Goal: Task Accomplishment & Management: Use online tool/utility

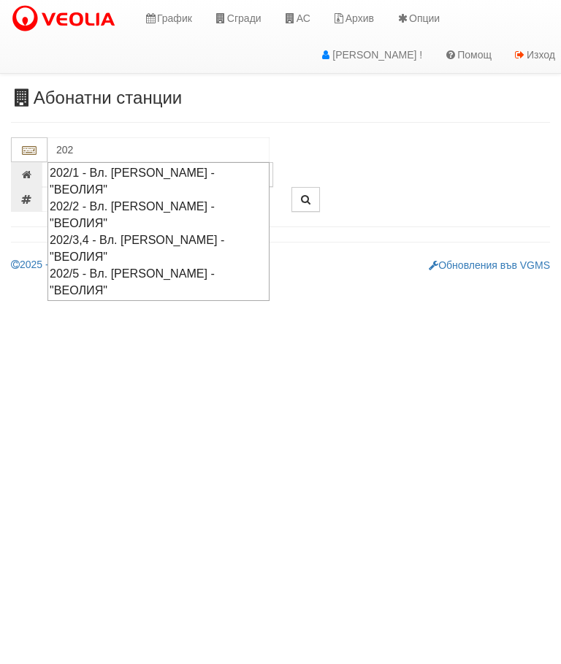
click at [159, 265] on div "202/5 - Вл. Варненчик - "ВЕОЛИЯ"" at bounding box center [159, 282] width 218 height 34
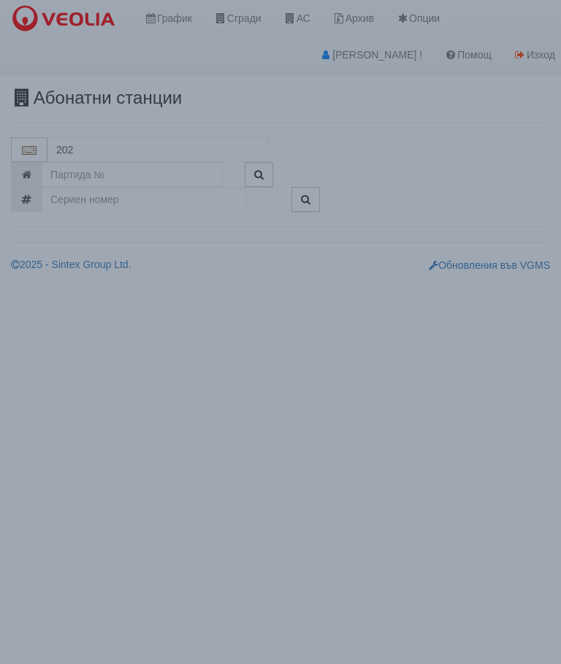
type input "202/5 - Вл. Варненчик - "ВЕОЛИЯ""
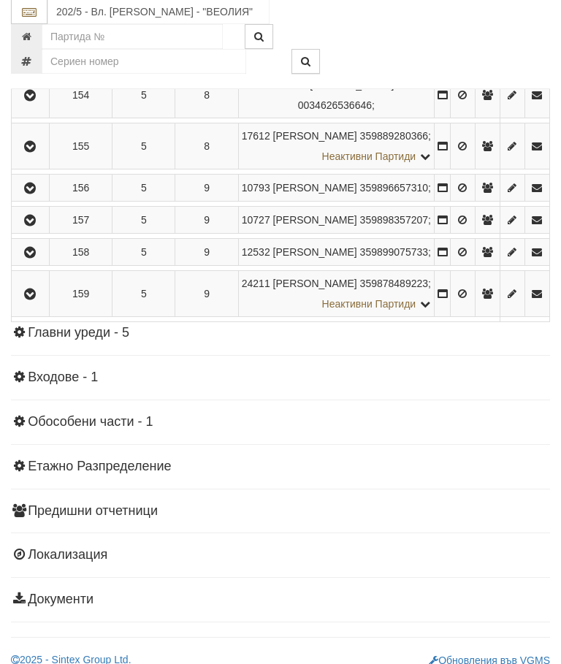
scroll to position [1671, 0]
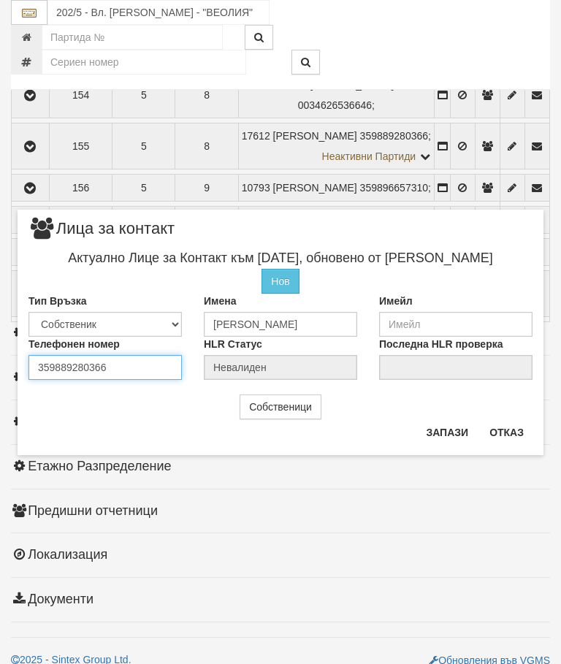
click at [127, 366] on div "Телефонен номер 359889280366" at bounding box center [105, 358] width 175 height 43
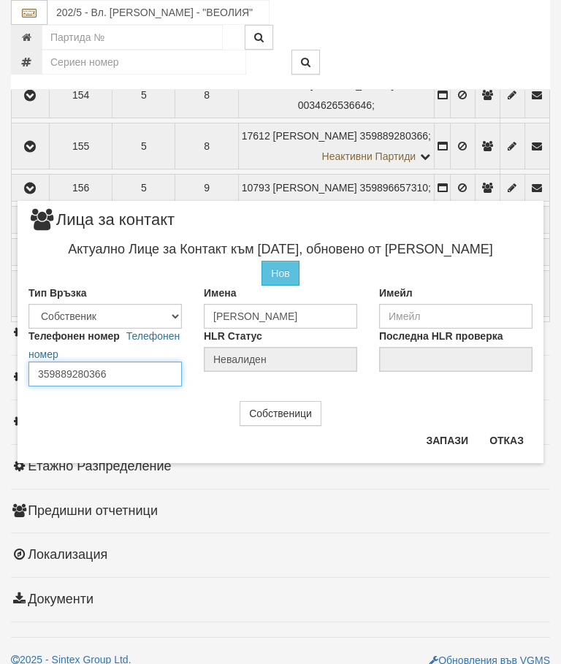
scroll to position [1670, 0]
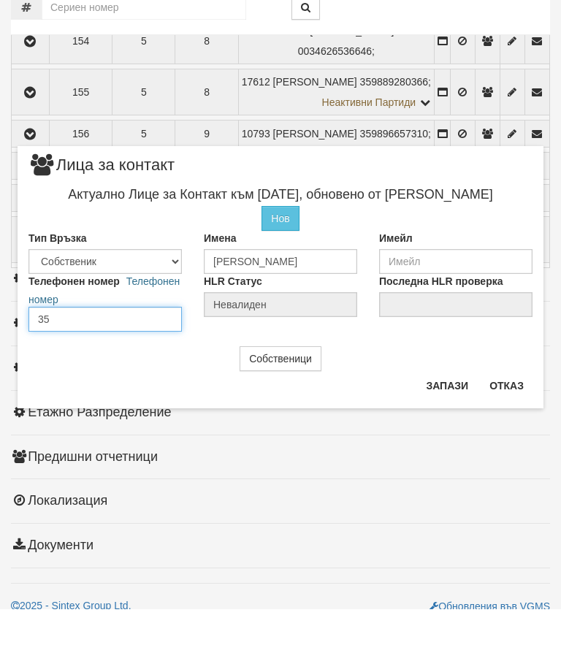
type input "3"
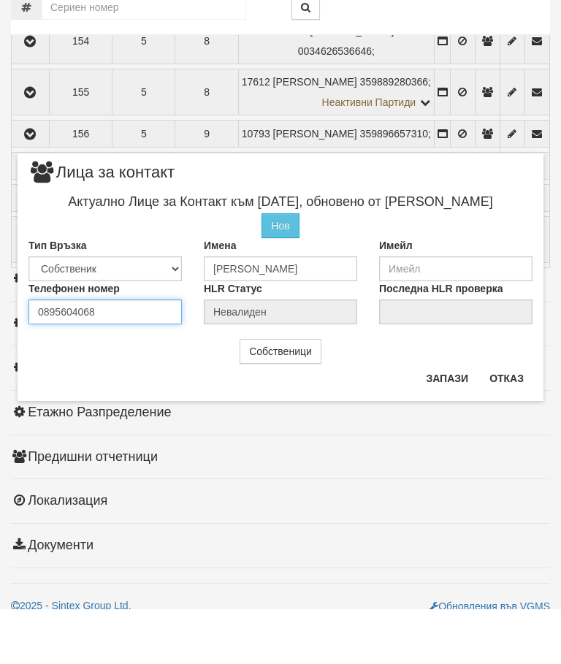
type input "0895604068"
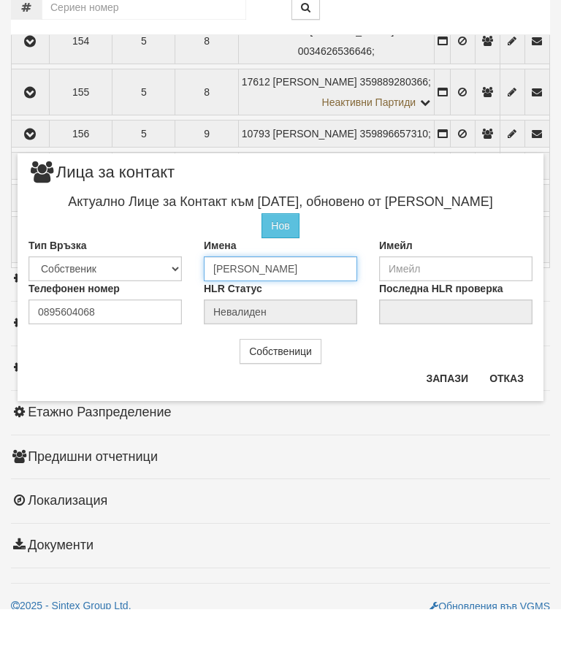
click at [356, 311] on input "АННА СТЕФАНОВА ПЕТРОВА" at bounding box center [280, 323] width 153 height 25
type input "А"
type input "Петров"
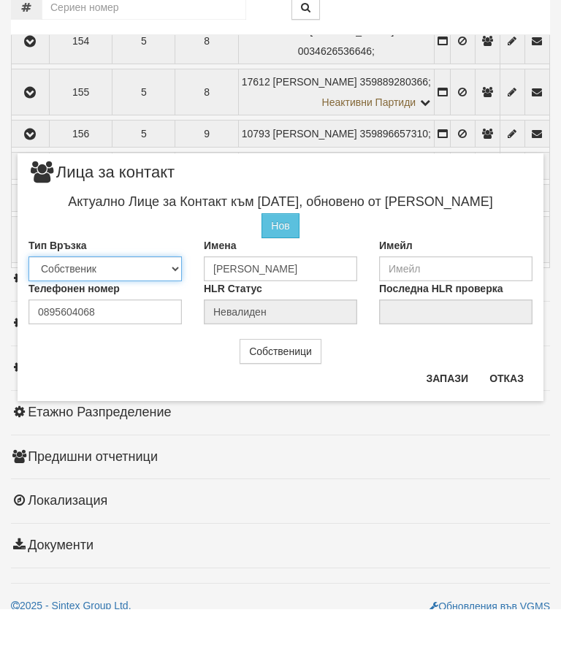
click at [101, 311] on select "Собственик Наемател Роднина Съсед Приятел" at bounding box center [104, 323] width 153 height 25
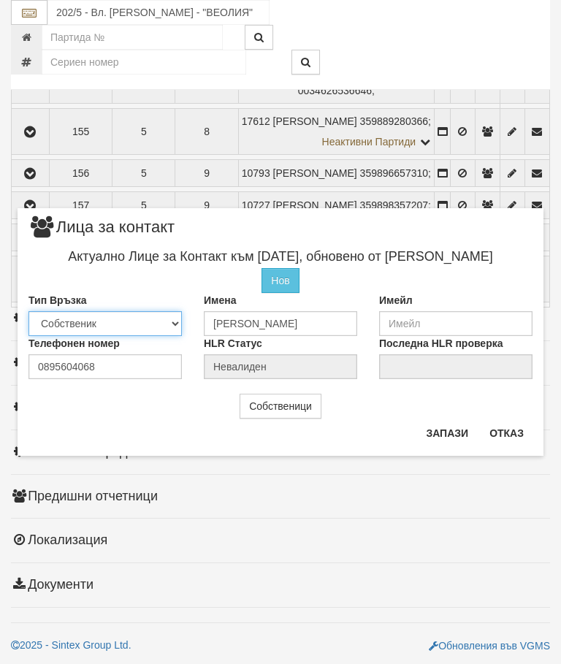
select select "2"
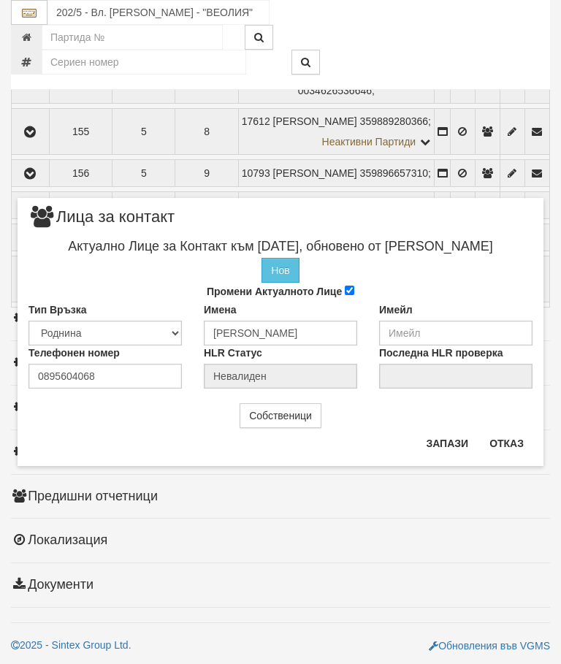
click at [443, 436] on button "Запази" at bounding box center [447, 443] width 60 height 23
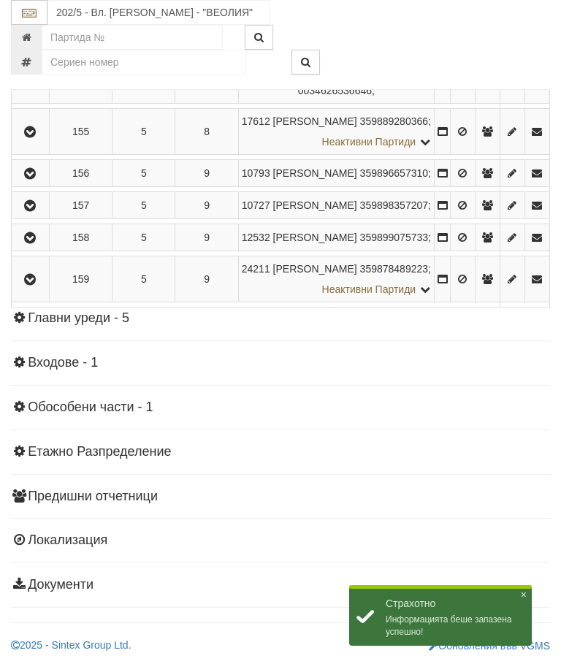
click at [27, 137] on icon "button" at bounding box center [30, 132] width 18 height 10
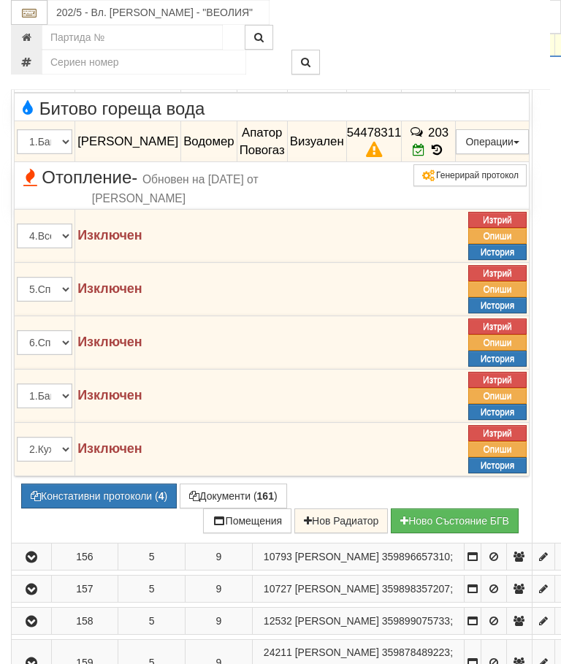
click at [0, 0] on button "Предписание (УПП)" at bounding box center [0, 0] width 0 height 0
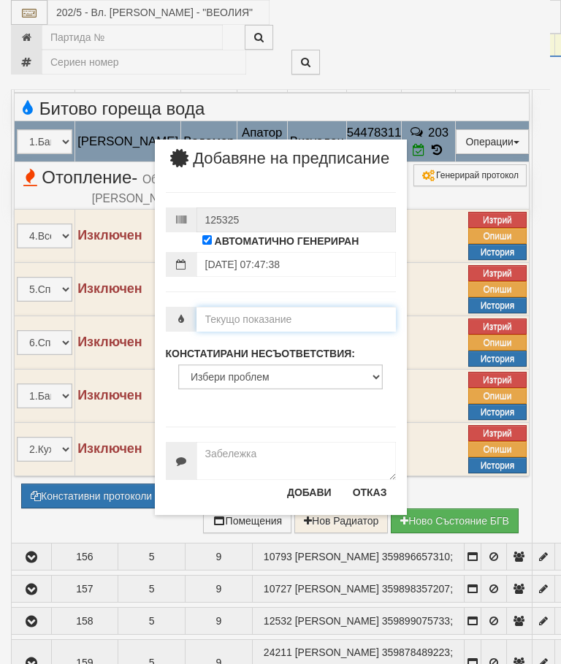
click at [222, 332] on input "number" at bounding box center [295, 319] width 199 height 25
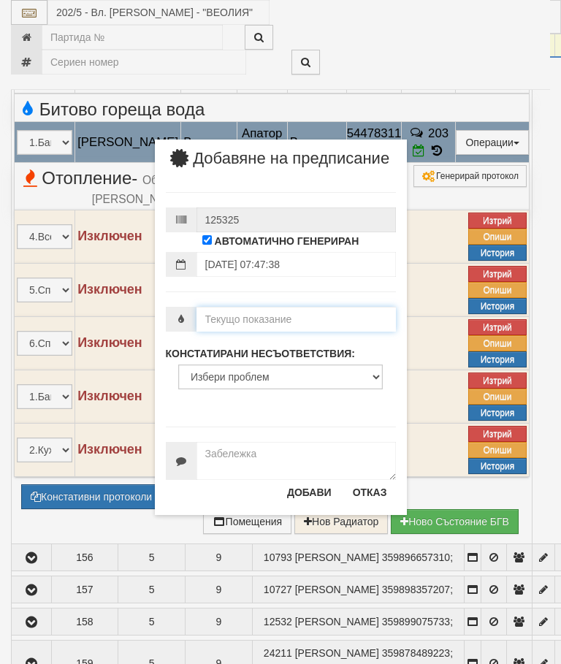
type input "3"
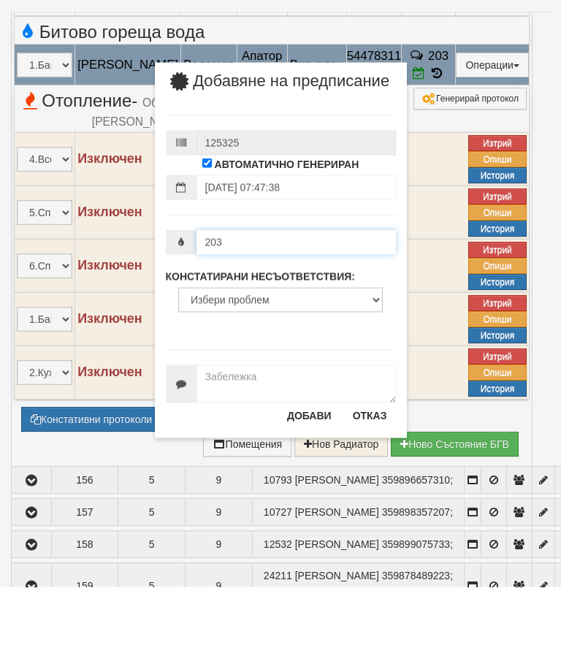
type input "203"
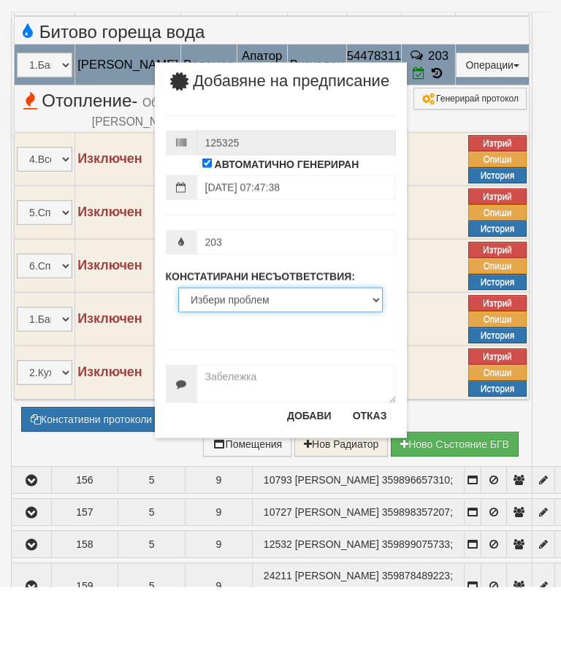
click at [231, 364] on select "Избери проблем Липсва индивидуален водомер; Изтекла валидност на метрологичната…" at bounding box center [280, 376] width 205 height 25
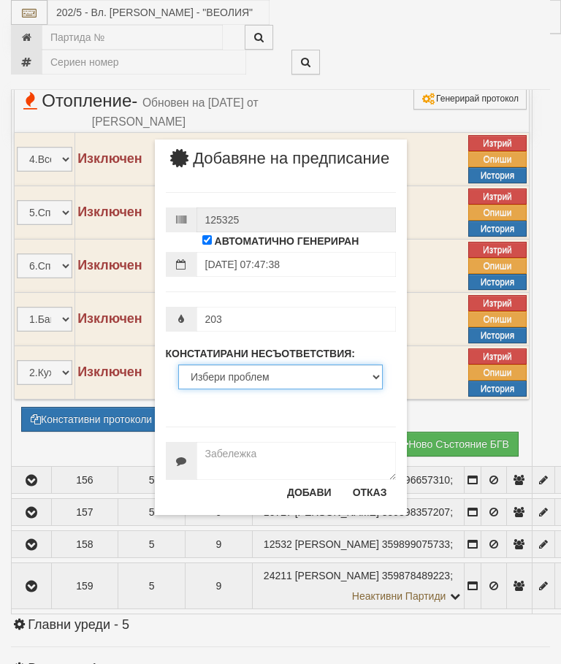
select select "ExpiredMetrologicalYear"
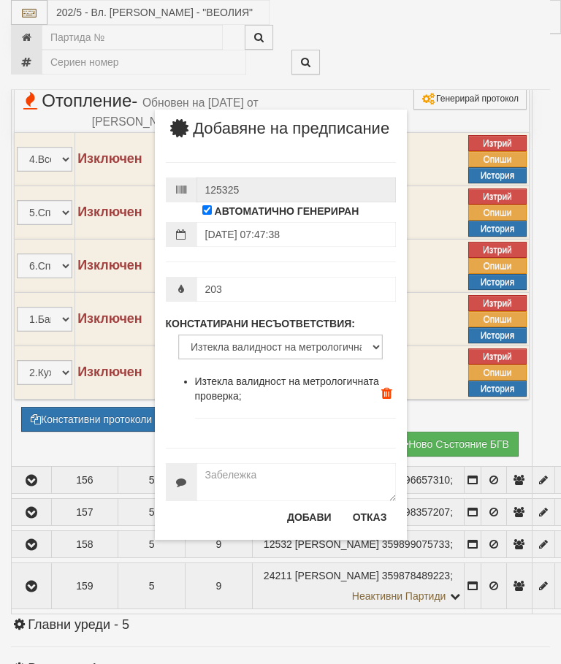
click at [307, 529] on button "Добави" at bounding box center [309, 516] width 62 height 23
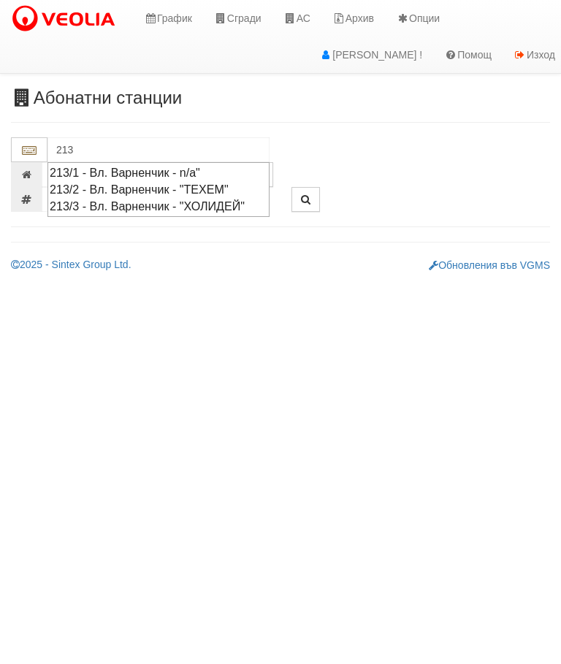
click at [237, 184] on div "213/2 - Вл. Варненчик - "ТЕХЕМ"" at bounding box center [159, 189] width 218 height 17
type input "213/2 - Вл. Варненчик - "ТЕХЕМ""
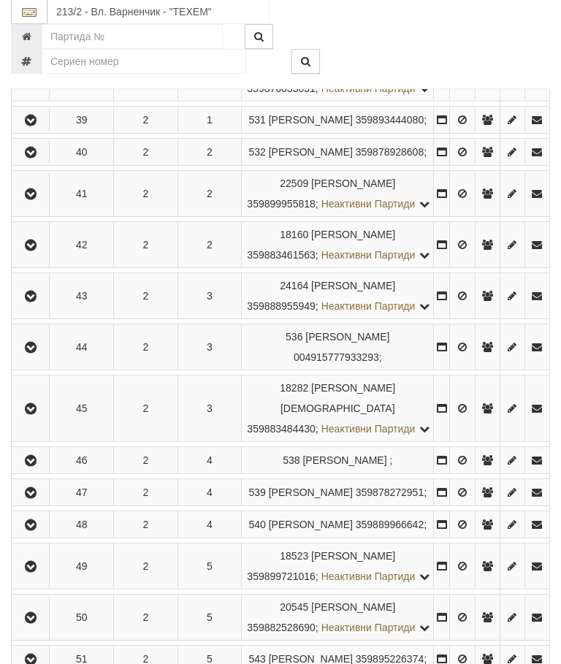
scroll to position [387, 0]
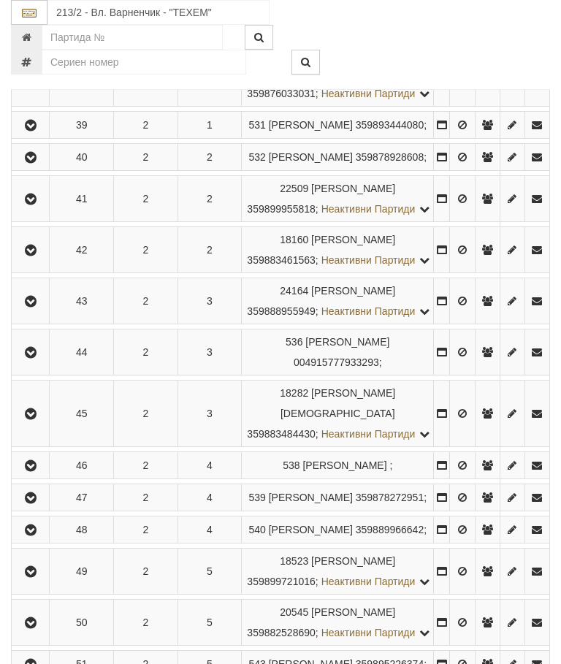
click at [31, 307] on icon "button" at bounding box center [31, 302] width 18 height 10
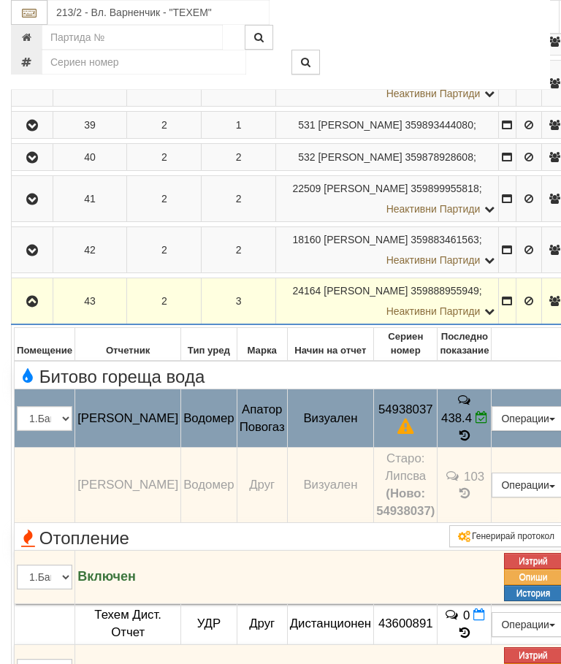
click at [0, 0] on button "Предписание (УПП)" at bounding box center [0, 0] width 0 height 0
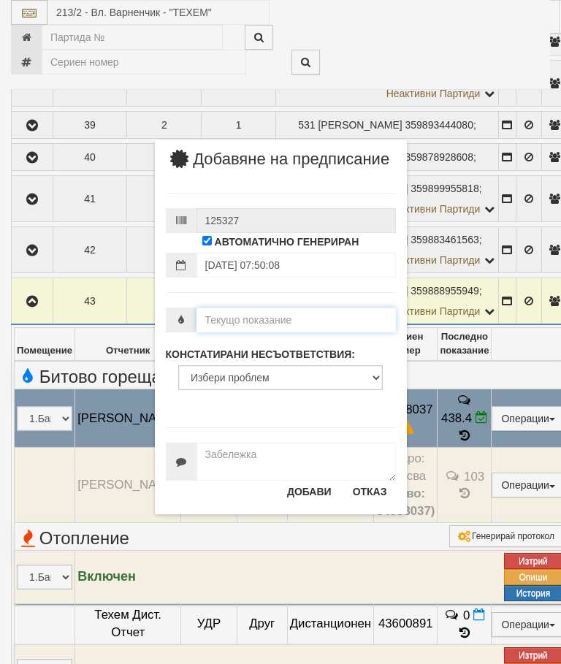
click at [240, 327] on input "number" at bounding box center [295, 320] width 199 height 25
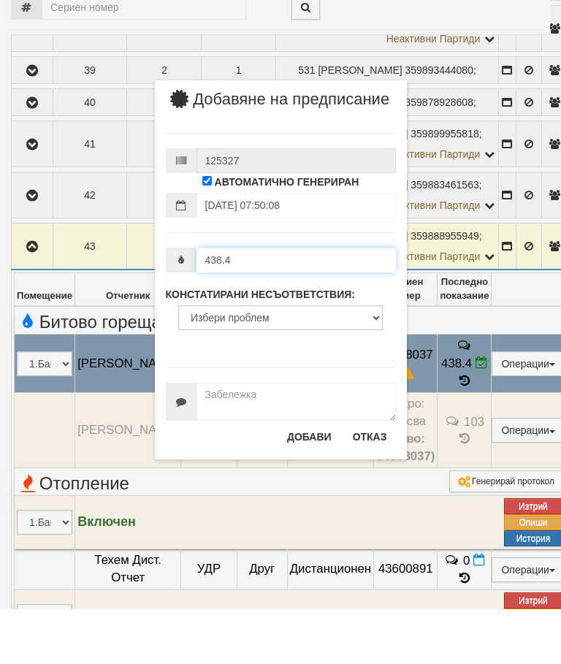
type input "438.4"
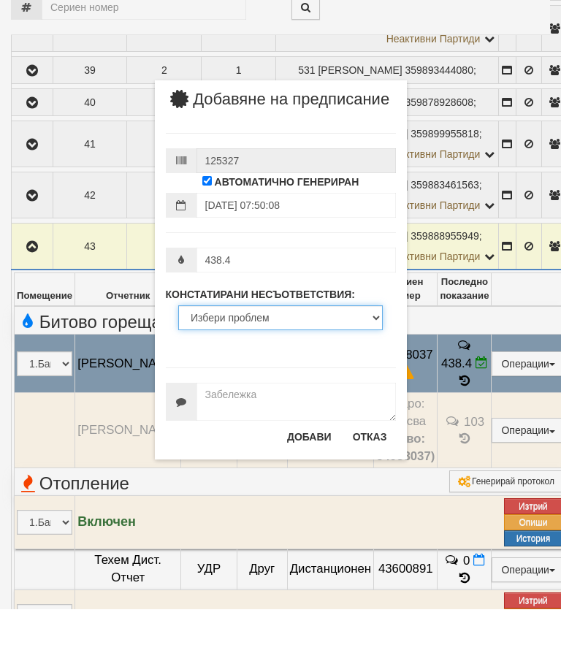
click at [251, 360] on select "Избери проблем Липсва индивидуален водомер; Изтекла валидност на метрологичната…" at bounding box center [280, 372] width 205 height 25
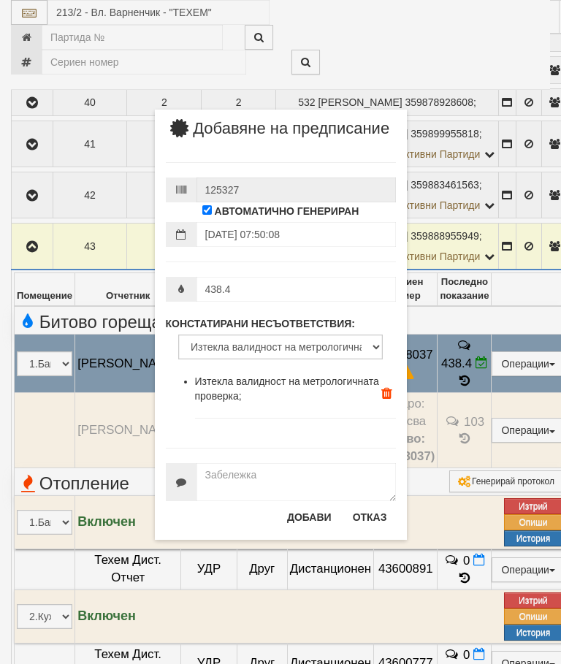
click at [253, 331] on label "КОНСТАТИРАНИ НЕСЪОТВЕТСТВИЯ:" at bounding box center [261, 323] width 190 height 15
click at [253, 337] on select "Избери проблем Липсва индивидуален водомер; Изтекла валидност на метрологичната…" at bounding box center [280, 347] width 205 height 25
select select "BadScrew"
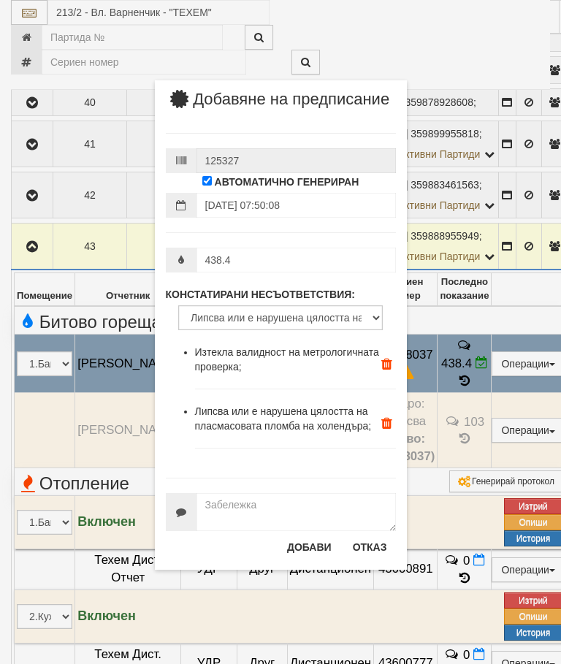
click at [302, 559] on button "Добави" at bounding box center [309, 546] width 62 height 23
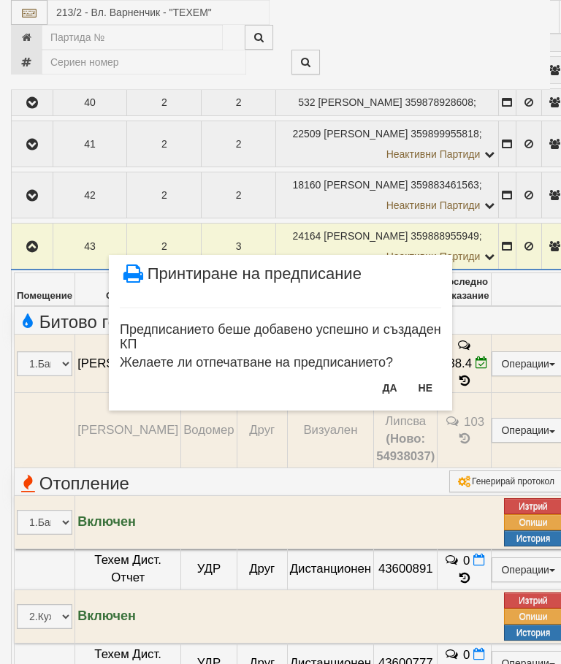
click at [424, 381] on button "Не" at bounding box center [425, 387] width 31 height 23
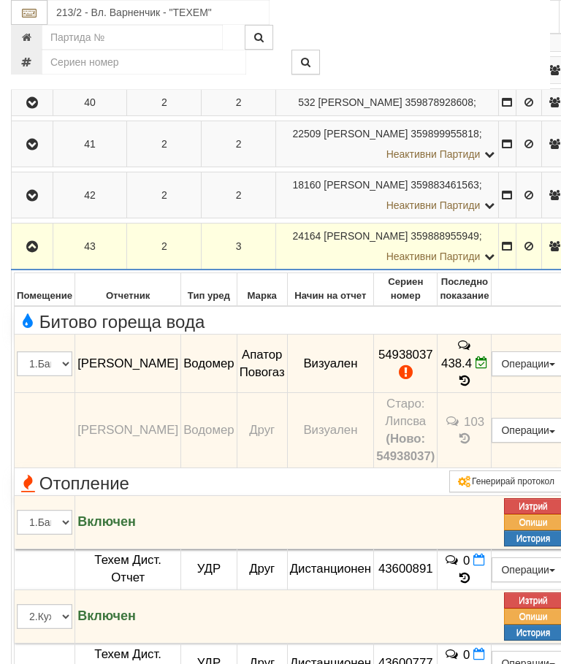
click at [28, 252] on icon "button" at bounding box center [32, 247] width 18 height 10
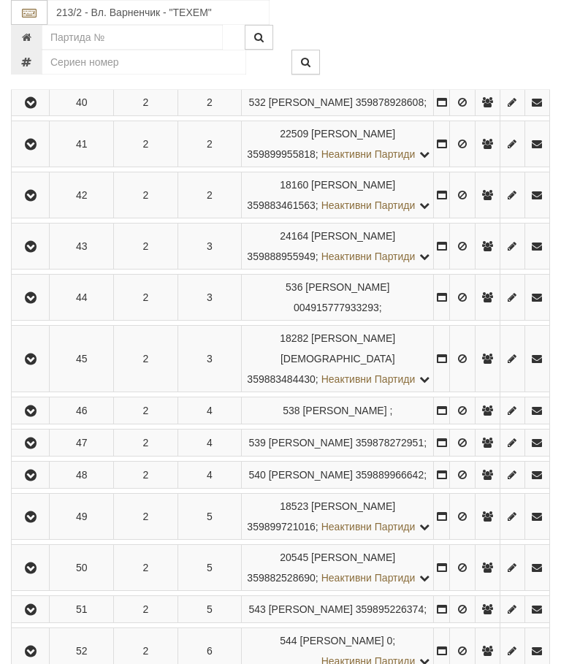
click at [34, 201] on icon "button" at bounding box center [31, 196] width 18 height 10
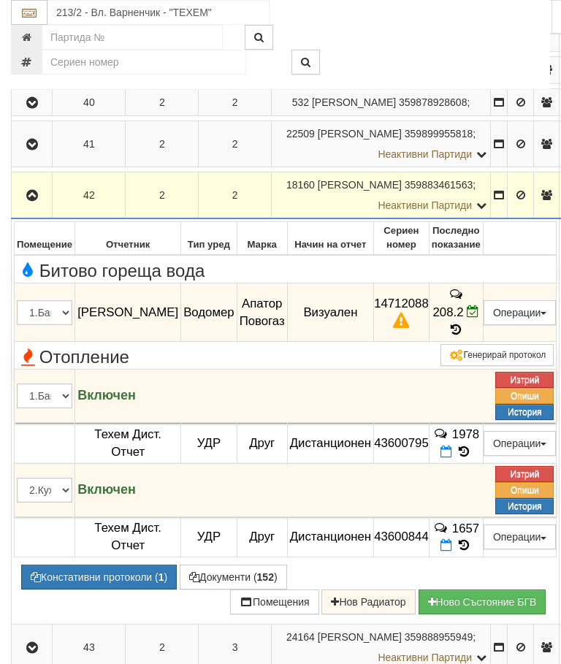
click at [0, 0] on button "Предписание (УПП)" at bounding box center [0, 0] width 0 height 0
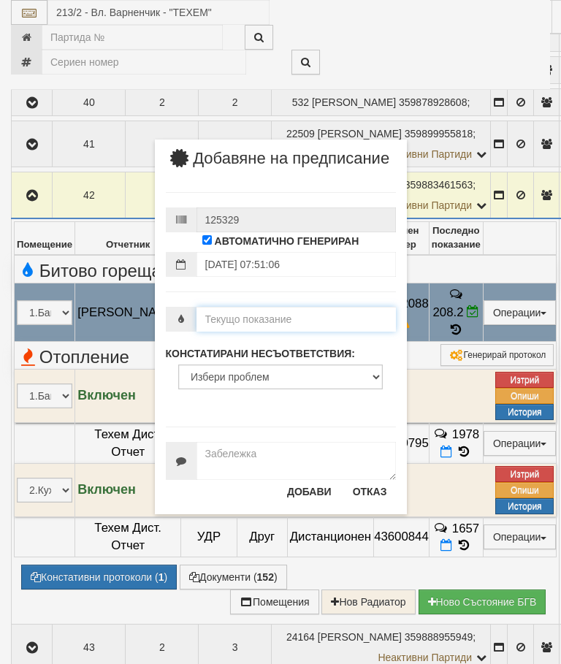
click at [242, 329] on input "number" at bounding box center [295, 319] width 199 height 25
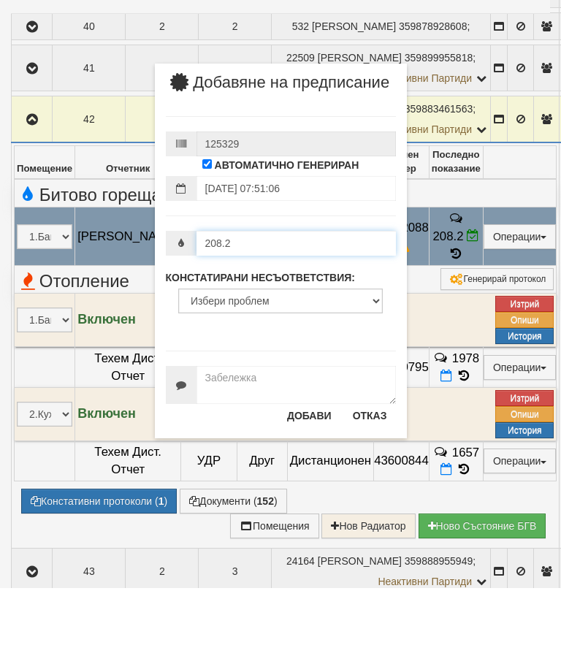
type input "208.2"
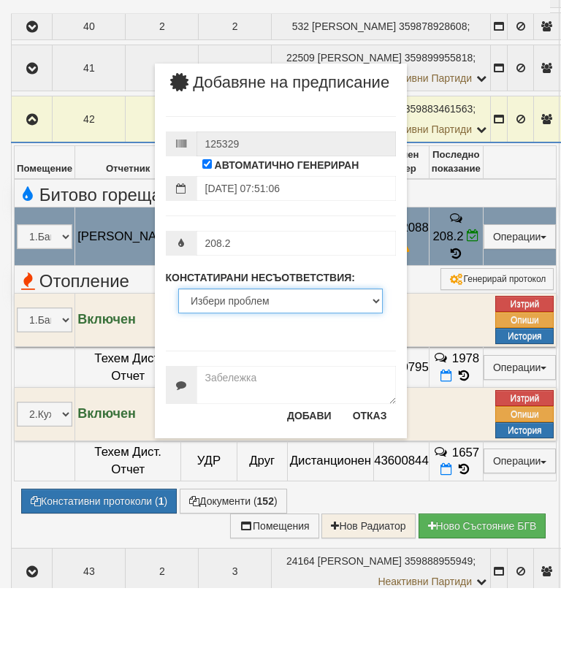
click at [226, 364] on select "Избери проблем Липсва индивидуален водомер; Изтекла валидност на метрологичната…" at bounding box center [280, 376] width 205 height 25
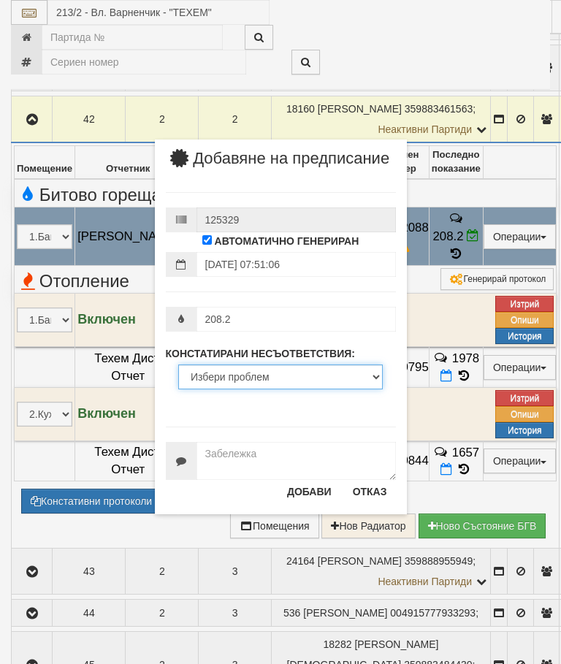
select select "ExpiredMetrologicalYear"
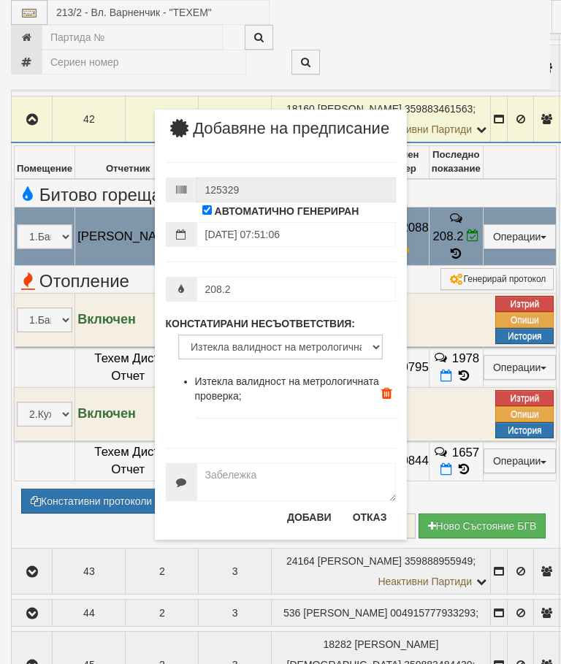
click at [302, 529] on button "Добави" at bounding box center [309, 516] width 62 height 23
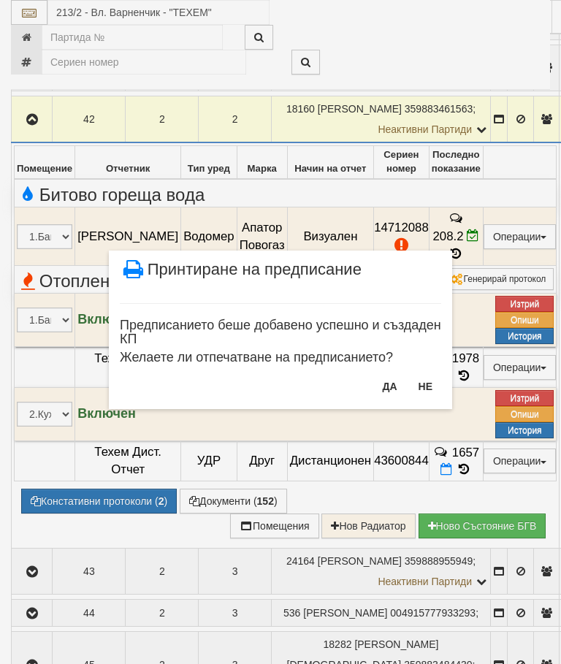
click at [428, 380] on button "Не" at bounding box center [425, 386] width 31 height 23
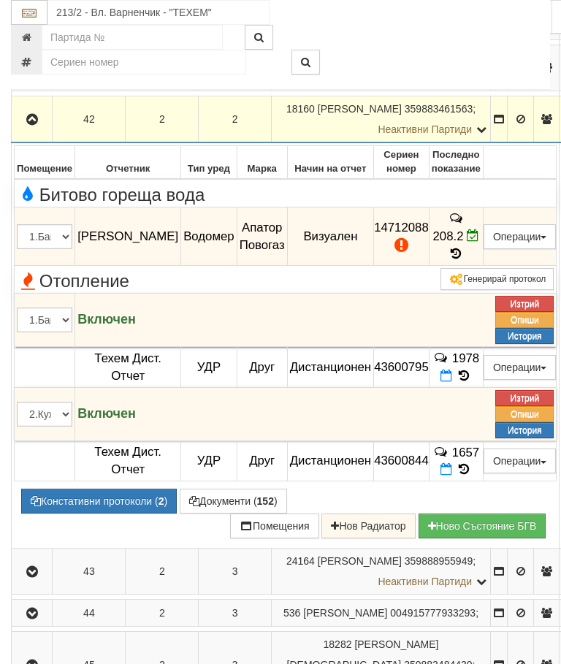
click at [32, 125] on icon "button" at bounding box center [32, 120] width 18 height 10
